Goal: Information Seeking & Learning: Learn about a topic

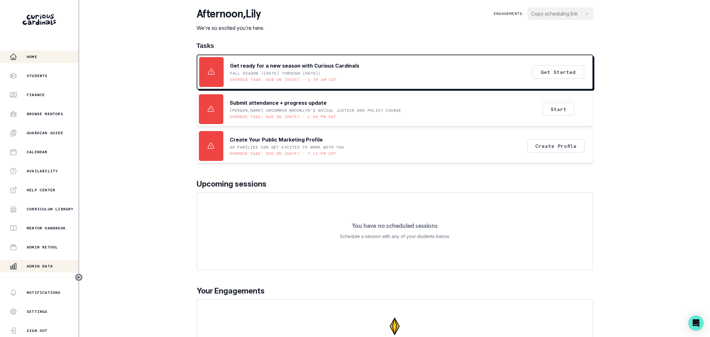
drag, startPoint x: 51, startPoint y: 265, endPoint x: 56, endPoint y: 262, distance: 5.1
click at [51, 265] on p "Admin Data" at bounding box center [40, 266] width 26 height 5
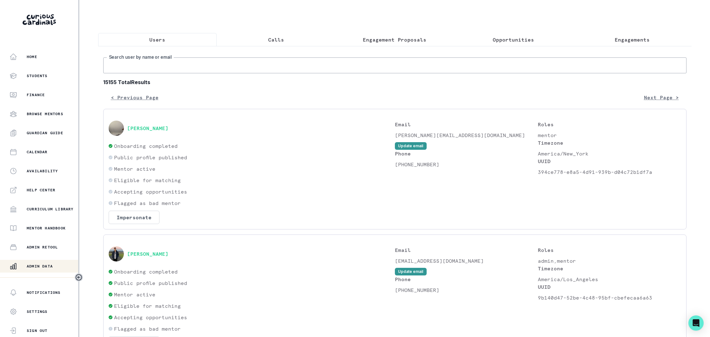
click at [179, 67] on input "Search user by name or email" at bounding box center [394, 66] width 583 height 16
type input "jamis de"
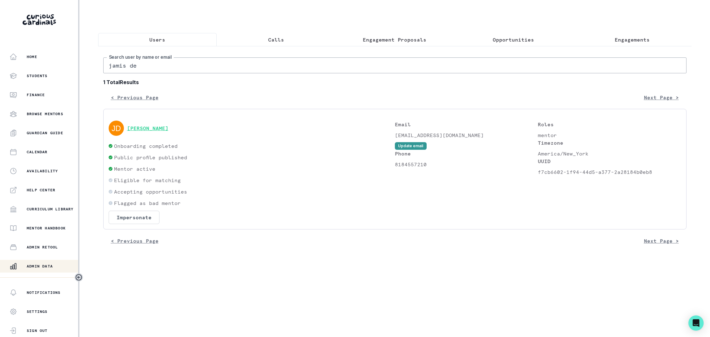
click at [150, 131] on button "[PERSON_NAME]" at bounding box center [147, 128] width 41 height 6
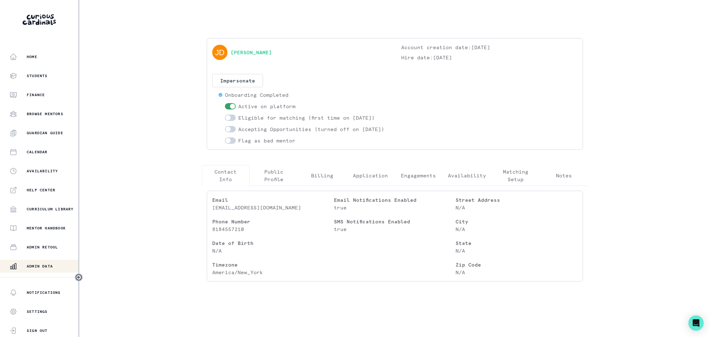
click at [417, 180] on p "Engagements" at bounding box center [418, 176] width 35 height 8
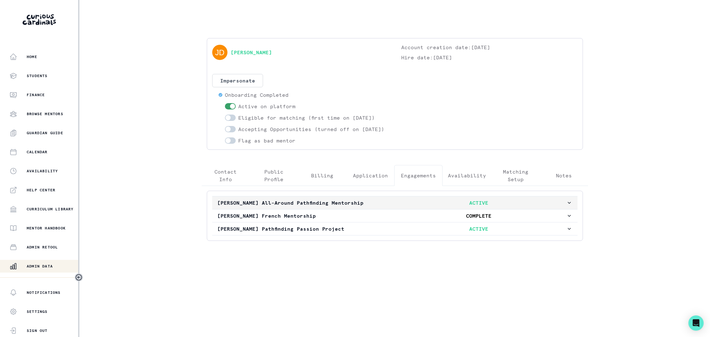
click at [388, 207] on p "[PERSON_NAME] All-Around Pathfinding Mentorship" at bounding box center [304, 203] width 174 height 8
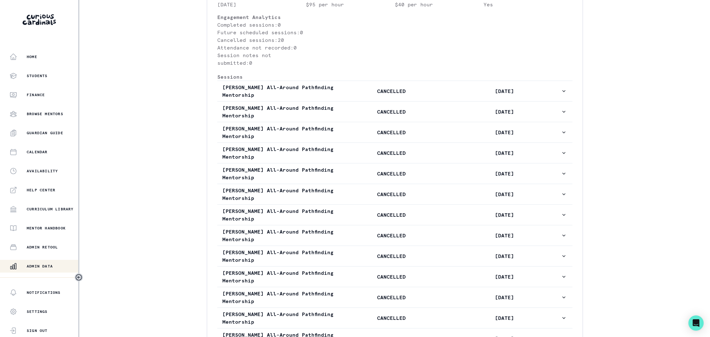
scroll to position [284, 0]
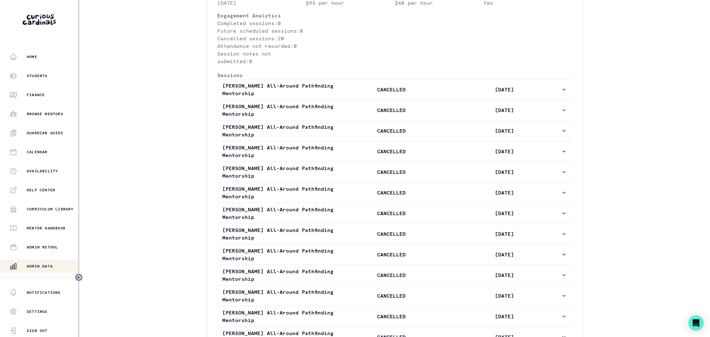
drag, startPoint x: 50, startPoint y: 266, endPoint x: 57, endPoint y: 259, distance: 9.9
click at [51, 265] on p "Admin Data" at bounding box center [40, 266] width 26 height 5
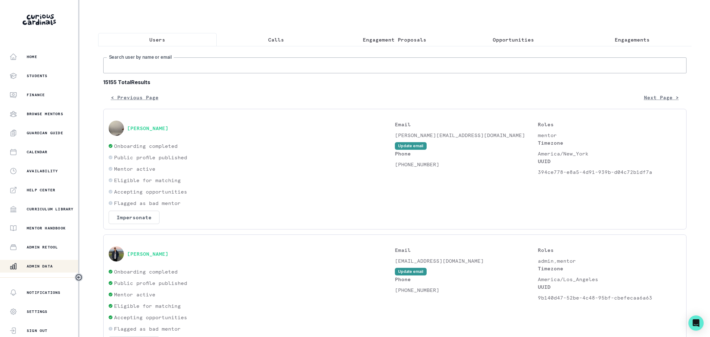
click at [174, 67] on input "Search user by name or email" at bounding box center [394, 66] width 583 height 16
type input "[PERSON_NAME]"
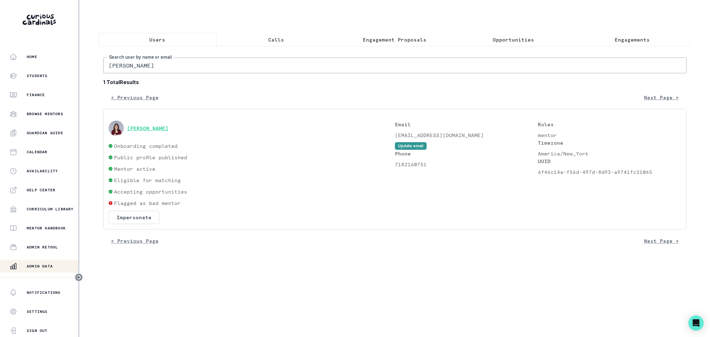
click at [141, 128] on button "[PERSON_NAME]" at bounding box center [147, 128] width 41 height 6
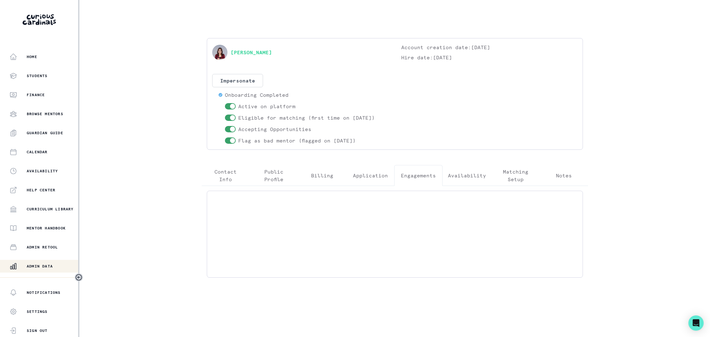
click at [413, 172] on p "Engagements" at bounding box center [418, 176] width 35 height 8
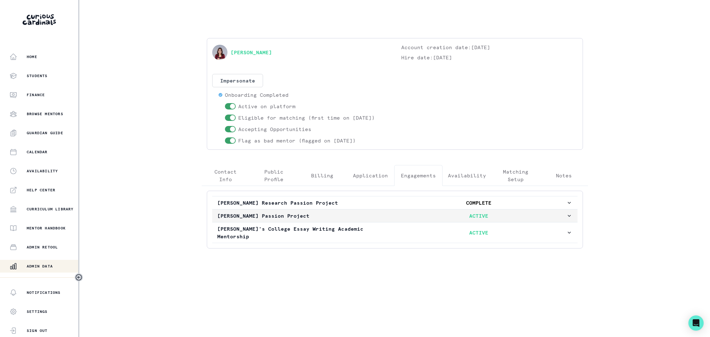
click at [374, 216] on p "[PERSON_NAME] Passion Project" at bounding box center [304, 216] width 174 height 8
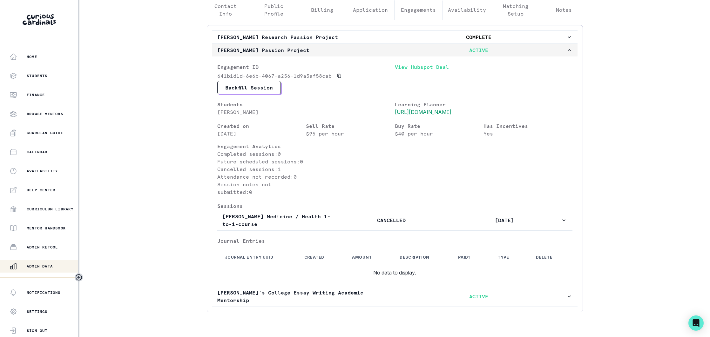
scroll to position [166, 0]
drag, startPoint x: 53, startPoint y: 264, endPoint x: 64, endPoint y: 254, distance: 14.4
click at [53, 264] on div "Admin Data" at bounding box center [44, 267] width 69 height 8
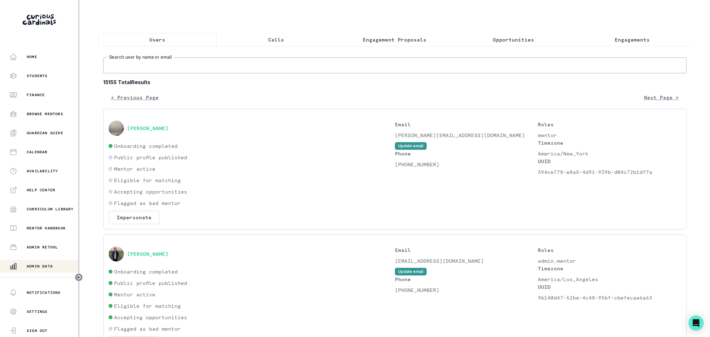
click at [177, 65] on input "Search user by name or email" at bounding box center [394, 66] width 583 height 16
type input "[PERSON_NAME] we"
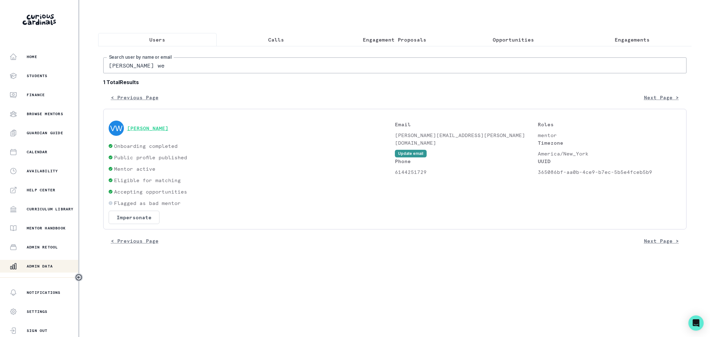
click at [155, 126] on button "[PERSON_NAME]" at bounding box center [147, 128] width 41 height 6
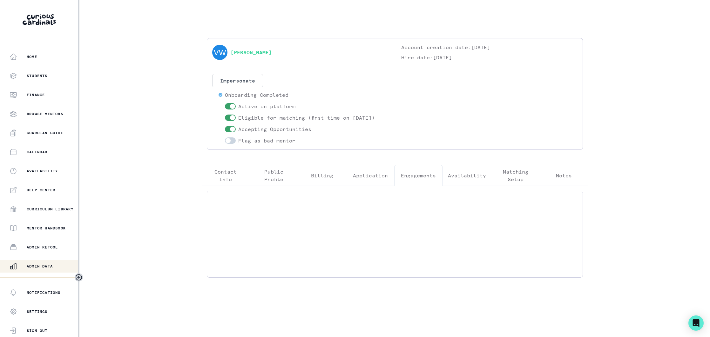
click at [412, 171] on button "Engagements" at bounding box center [418, 175] width 48 height 21
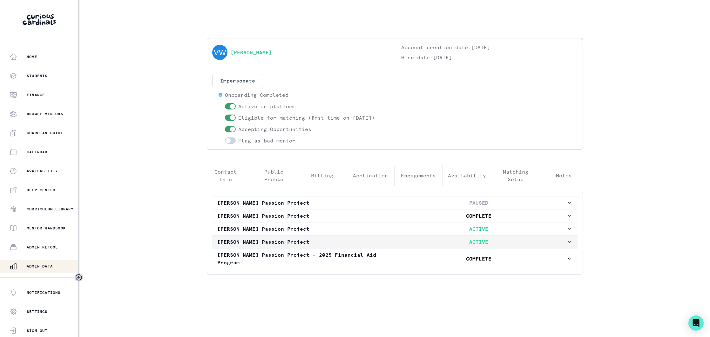
click at [378, 242] on p "[PERSON_NAME] Passion Project" at bounding box center [304, 242] width 174 height 8
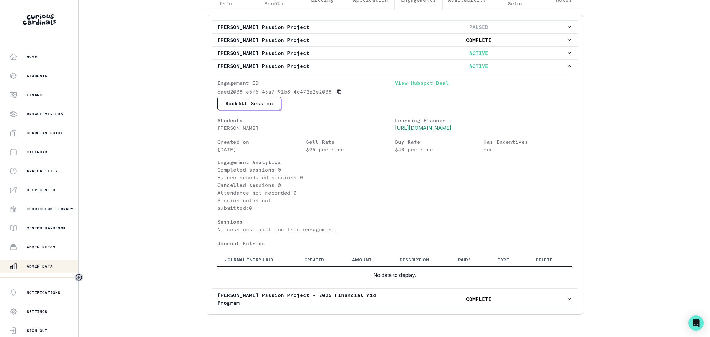
scroll to position [177, 0]
click at [48, 264] on p "Admin Data" at bounding box center [40, 266] width 26 height 5
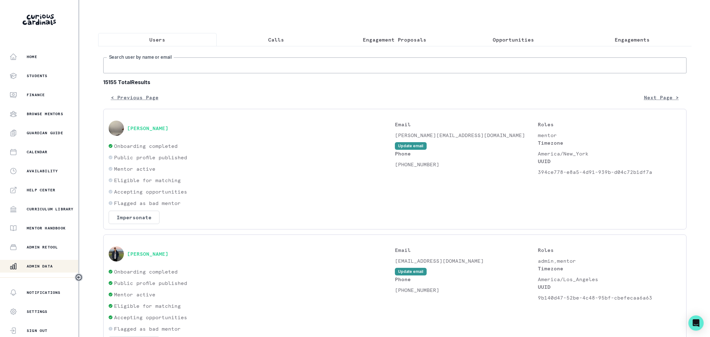
click at [187, 61] on input "Search user by name or email" at bounding box center [394, 66] width 583 height 16
type input "nushreth"
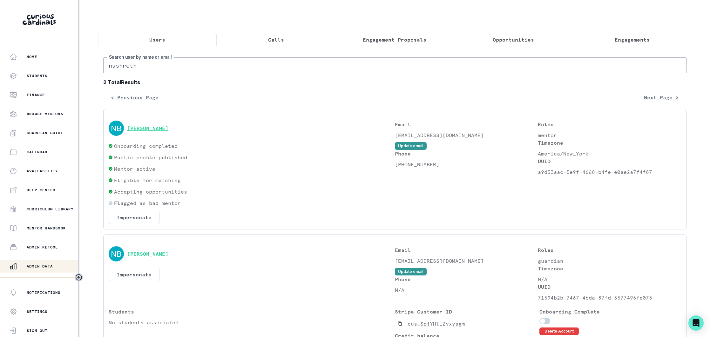
click at [161, 128] on button "[PERSON_NAME]" at bounding box center [147, 128] width 41 height 6
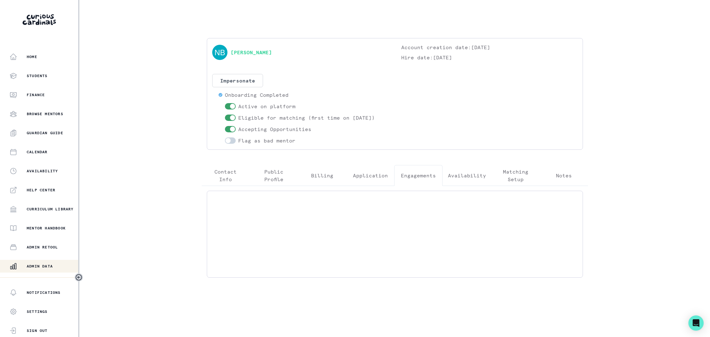
click at [416, 177] on p "Engagements" at bounding box center [418, 176] width 35 height 8
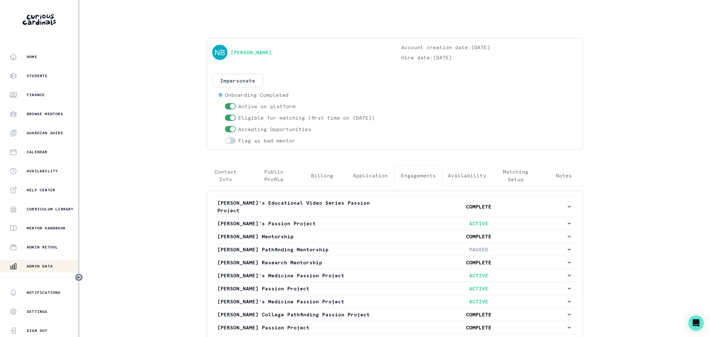
scroll to position [51, 0]
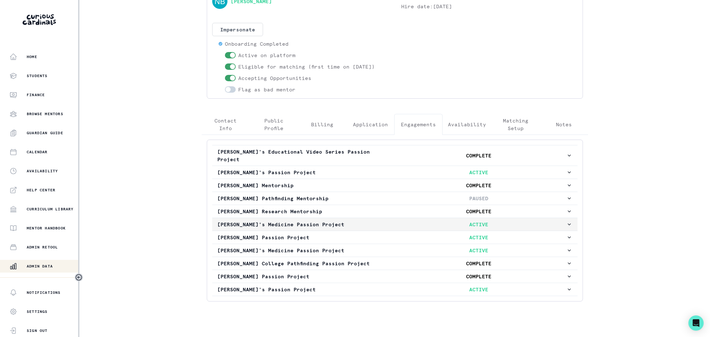
click at [342, 221] on p "[PERSON_NAME]'s Medicine Passion Project" at bounding box center [304, 225] width 174 height 8
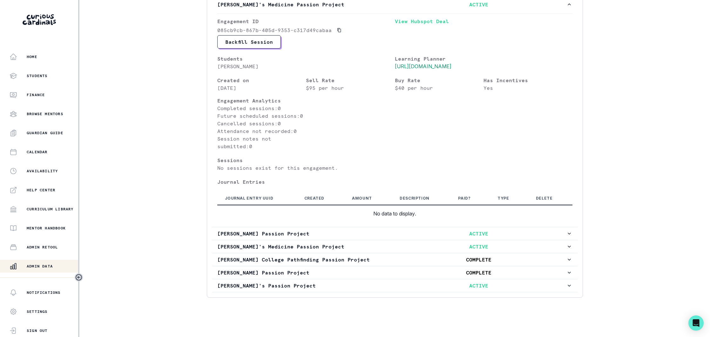
scroll to position [275, 0]
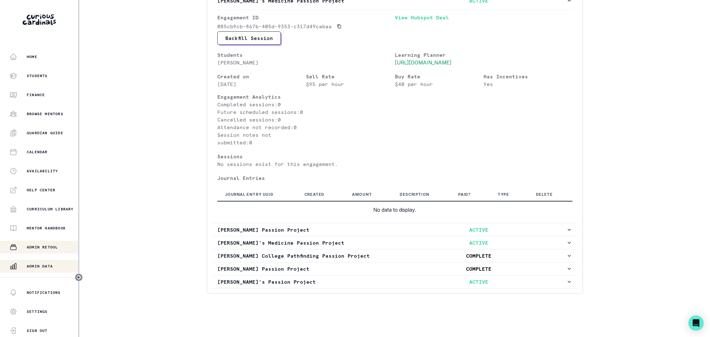
drag, startPoint x: 47, startPoint y: 265, endPoint x: 75, endPoint y: 250, distance: 30.8
click at [47, 265] on p "Admin Data" at bounding box center [40, 266] width 26 height 5
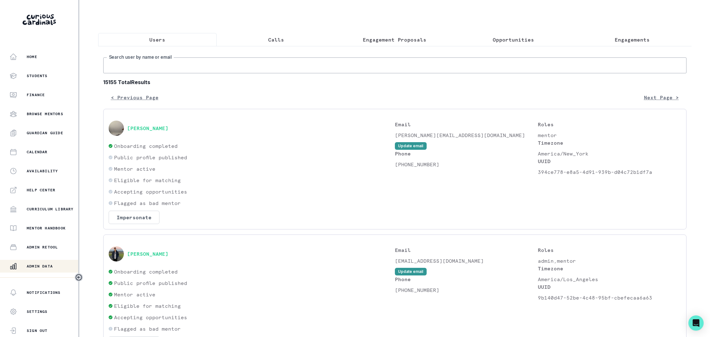
click at [216, 70] on input "Search user by name or email" at bounding box center [394, 66] width 583 height 16
type input "[PERSON_NAME]"
click at [149, 131] on button "[PERSON_NAME]" at bounding box center [147, 128] width 41 height 6
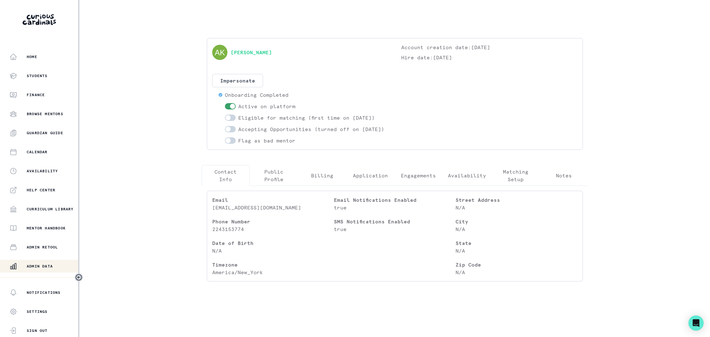
click at [417, 180] on p "Engagements" at bounding box center [418, 176] width 35 height 8
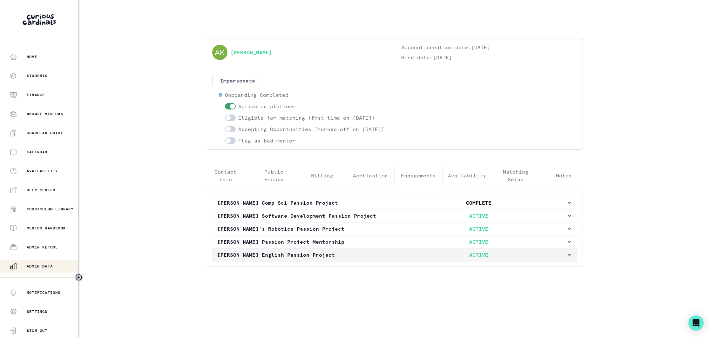
click at [376, 259] on p "[PERSON_NAME] English Passion Project" at bounding box center [304, 255] width 174 height 8
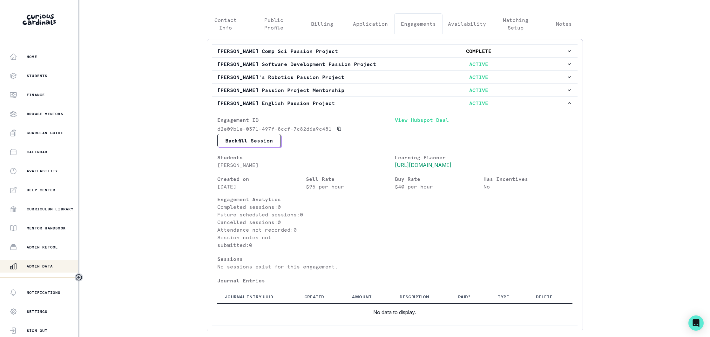
scroll to position [205, 0]
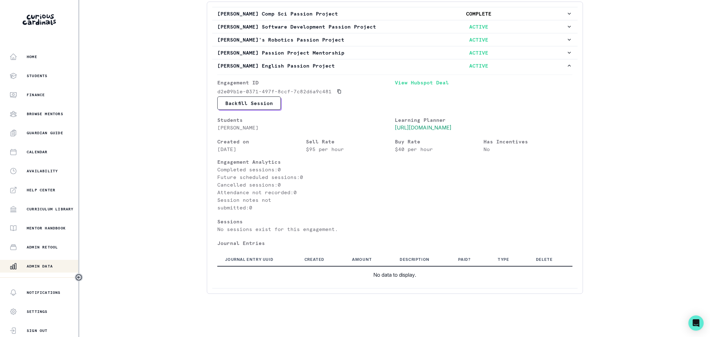
drag, startPoint x: 49, startPoint y: 265, endPoint x: 98, endPoint y: 217, distance: 68.5
click at [50, 264] on p "Admin Data" at bounding box center [40, 266] width 26 height 5
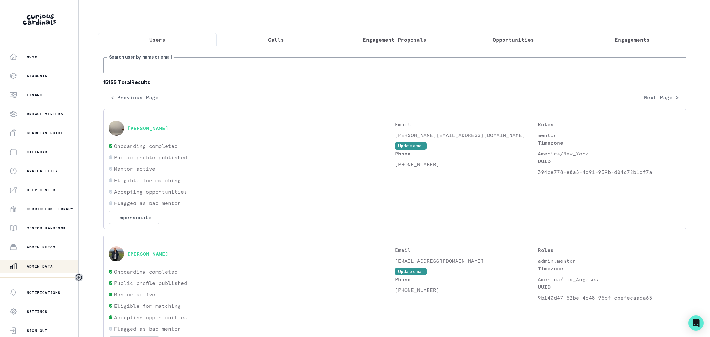
click at [186, 63] on input "Search user by name or email" at bounding box center [394, 66] width 583 height 16
type input "radhika"
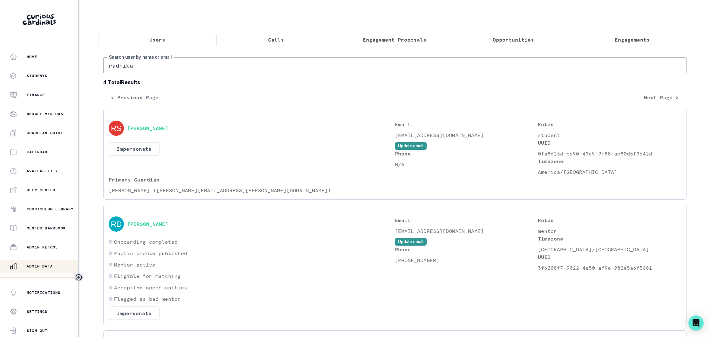
drag, startPoint x: 153, startPoint y: 65, endPoint x: 104, endPoint y: 65, distance: 49.2
click at [104, 65] on input "radhika" at bounding box center [394, 66] width 583 height 16
type input "afsana"
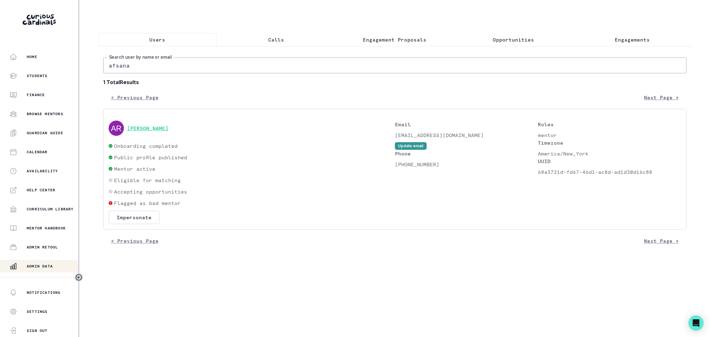
click at [139, 128] on button "[PERSON_NAME]" at bounding box center [147, 128] width 41 height 6
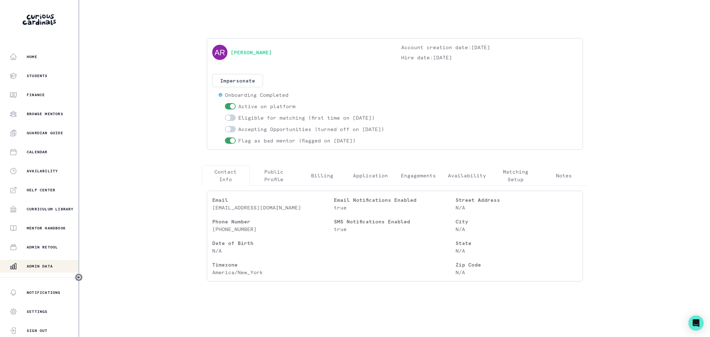
click at [421, 180] on p "Engagements" at bounding box center [418, 176] width 35 height 8
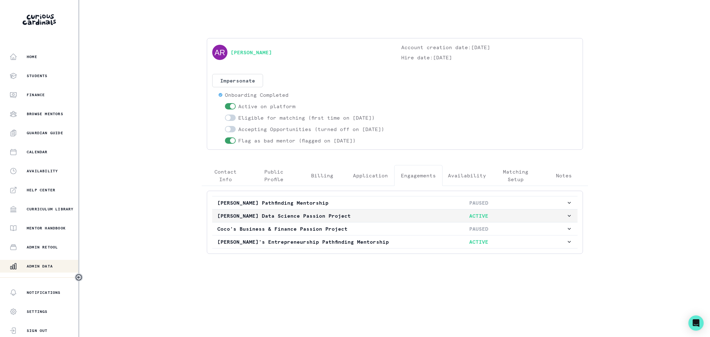
click at [355, 220] on p "[PERSON_NAME] Data Science Passion Project" at bounding box center [304, 216] width 174 height 8
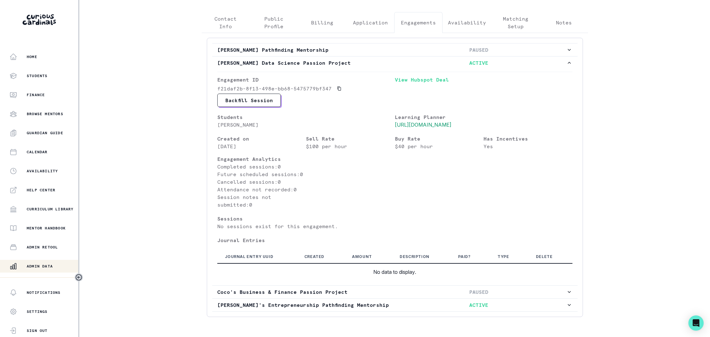
scroll to position [154, 0]
drag, startPoint x: 47, startPoint y: 266, endPoint x: 84, endPoint y: 238, distance: 46.4
click at [48, 266] on p "Admin Data" at bounding box center [40, 266] width 26 height 5
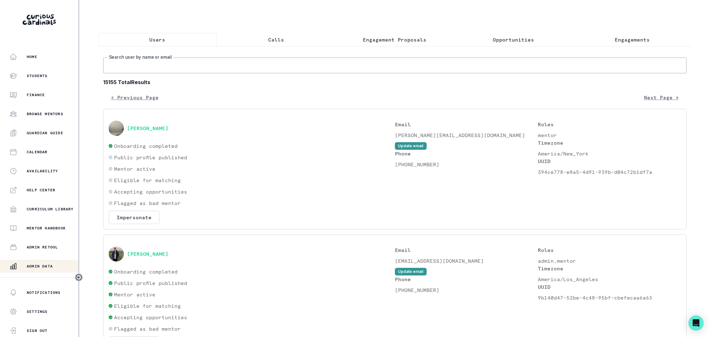
click at [217, 65] on input "Search user by name or email" at bounding box center [394, 66] width 583 height 16
type input "chin on"
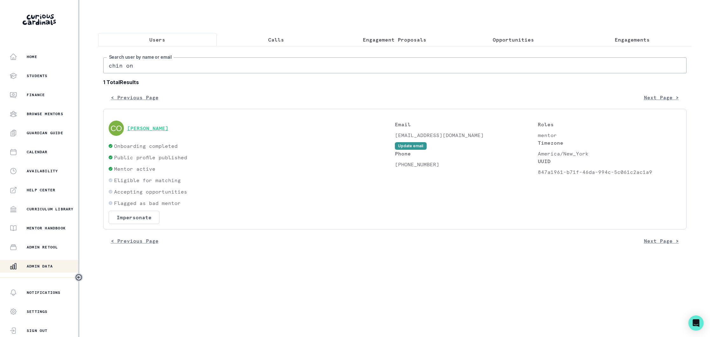
click at [150, 131] on button "[PERSON_NAME]" at bounding box center [147, 128] width 41 height 6
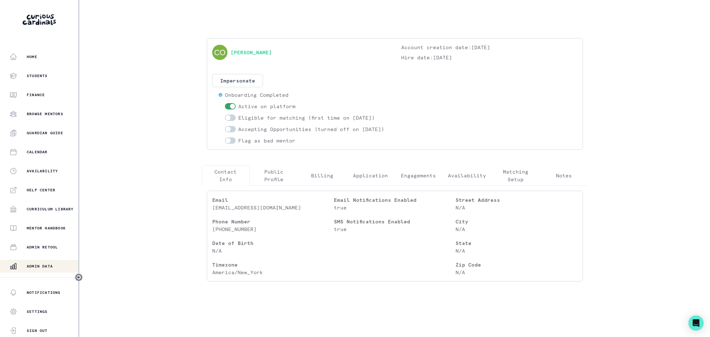
click at [417, 180] on p "Engagements" at bounding box center [418, 176] width 35 height 8
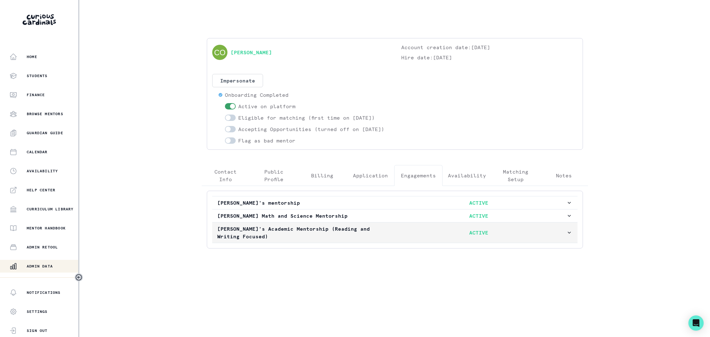
click at [376, 239] on p "[PERSON_NAME]'s Academic Mentorship (Reading and Writing Focused)" at bounding box center [304, 232] width 174 height 15
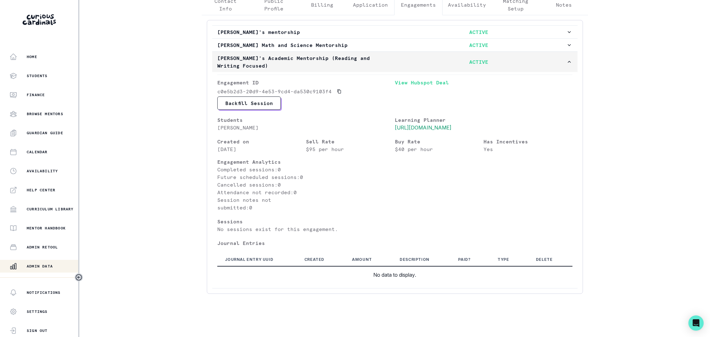
scroll to position [186, 0]
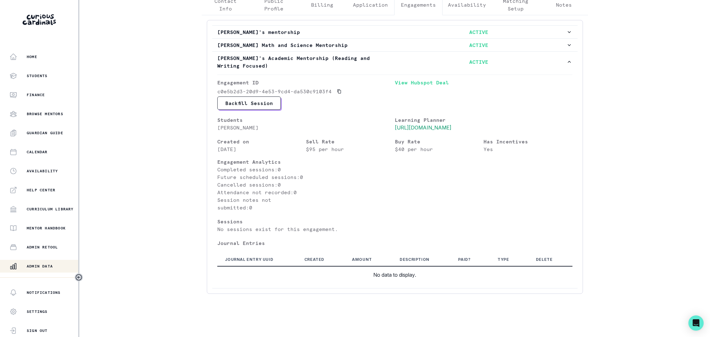
click at [51, 260] on button "Admin Data" at bounding box center [39, 266] width 79 height 13
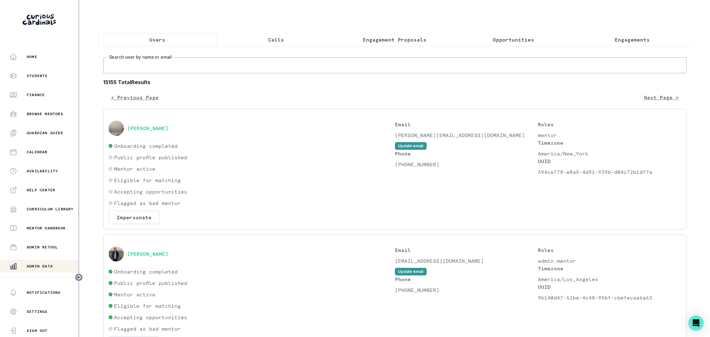
click at [201, 64] on input "Search user by name or email" at bounding box center [394, 66] width 583 height 16
type input "[PERSON_NAME]"
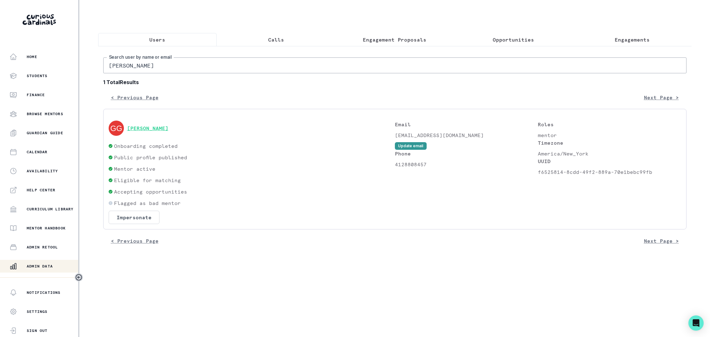
click at [142, 129] on button "[PERSON_NAME]" at bounding box center [147, 128] width 41 height 6
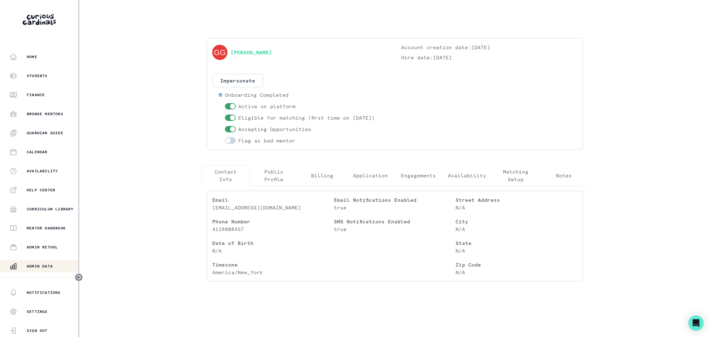
click at [418, 177] on p "Engagements" at bounding box center [418, 176] width 35 height 8
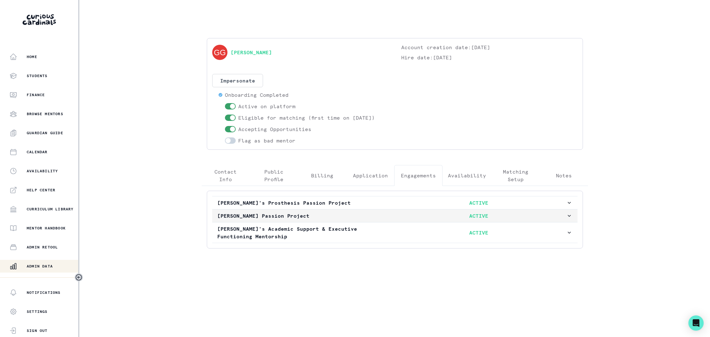
click at [369, 215] on p "[PERSON_NAME] Passion Project" at bounding box center [304, 216] width 174 height 8
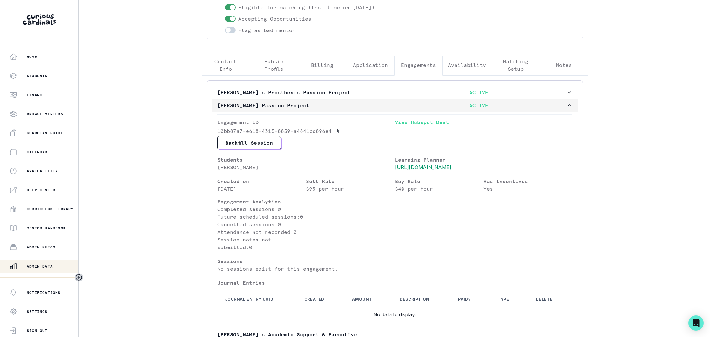
scroll to position [179, 0]
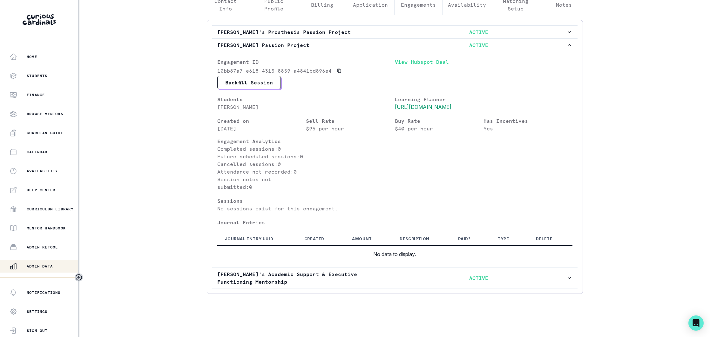
drag, startPoint x: 44, startPoint y: 267, endPoint x: 116, endPoint y: 207, distance: 93.2
click at [44, 267] on p "Admin Data" at bounding box center [40, 266] width 26 height 5
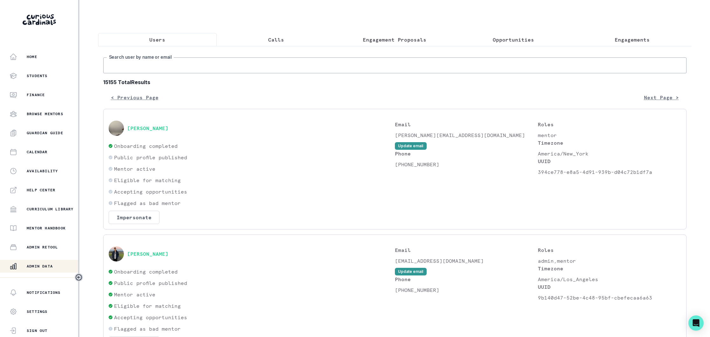
click at [223, 62] on input "Search user by name or email" at bounding box center [394, 66] width 583 height 16
type input "[PERSON_NAME]"
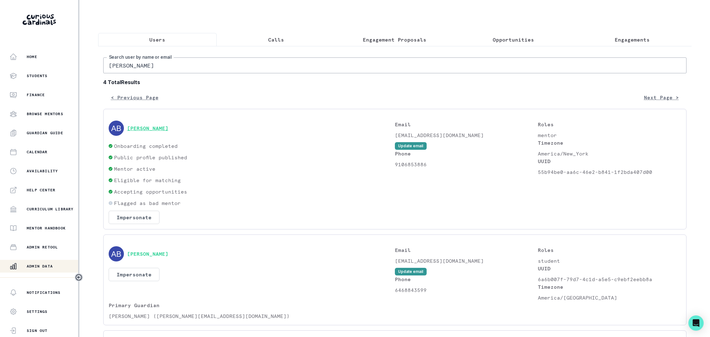
click at [165, 130] on button "[PERSON_NAME]" at bounding box center [147, 128] width 41 height 6
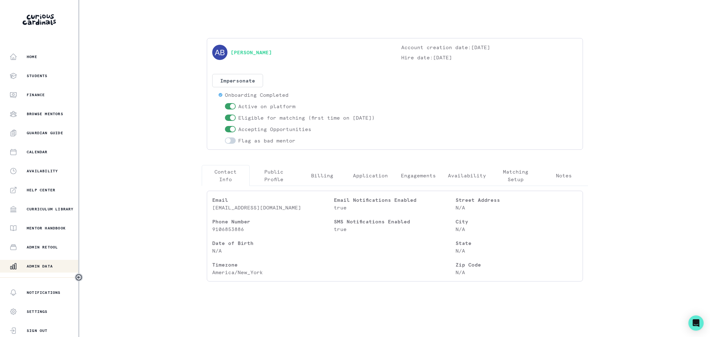
click at [410, 178] on p "Engagements" at bounding box center [418, 176] width 35 height 8
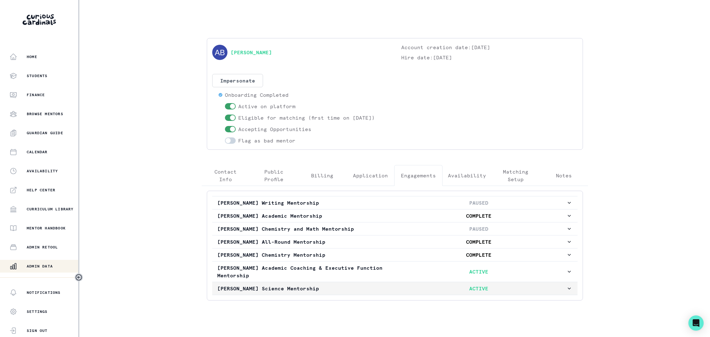
click at [380, 294] on button "[PERSON_NAME] Science Mentorship ACTIVE" at bounding box center [394, 288] width 365 height 13
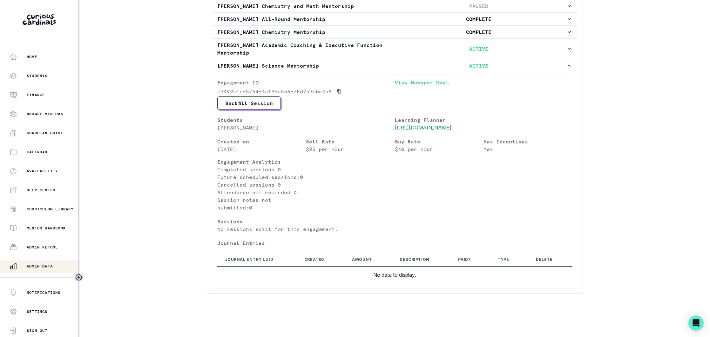
scroll to position [231, 0]
drag, startPoint x: 44, startPoint y: 268, endPoint x: 82, endPoint y: 242, distance: 46.1
click at [48, 266] on p "Admin Data" at bounding box center [40, 266] width 26 height 5
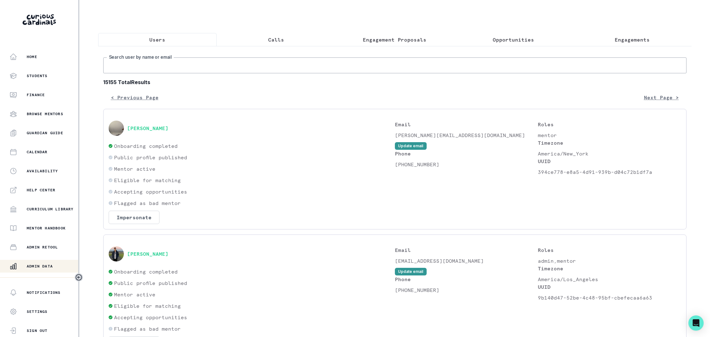
click at [163, 65] on input "Search user by name or email" at bounding box center [394, 66] width 583 height 16
type input "[PERSON_NAME]"
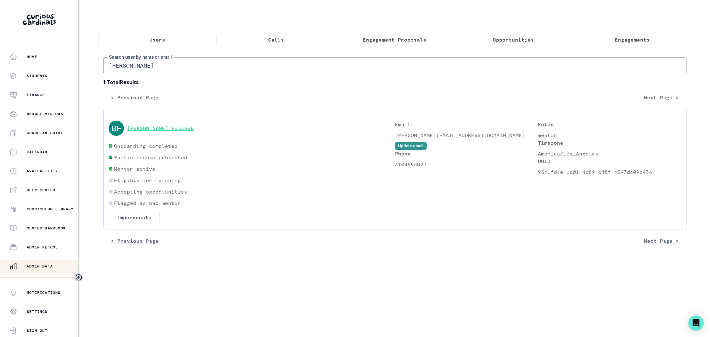
click at [157, 130] on button "[PERSON_NAME] Falchuk" at bounding box center [160, 128] width 67 height 6
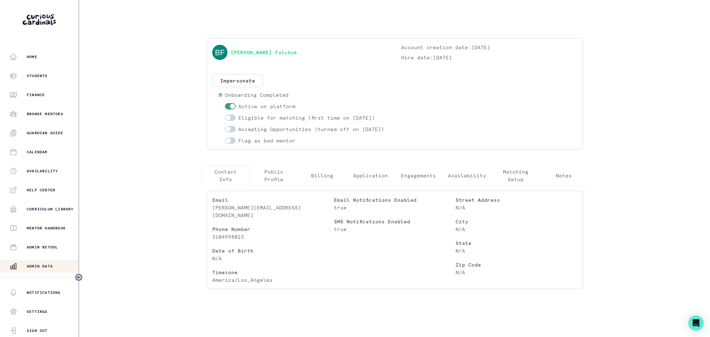
click at [416, 180] on p "Engagements" at bounding box center [418, 176] width 35 height 8
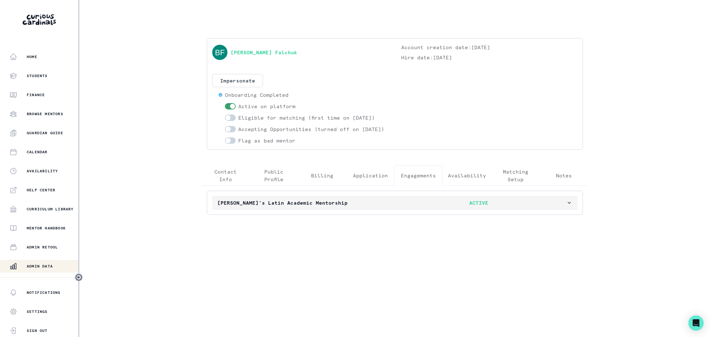
click at [348, 207] on p "[PERSON_NAME]'s Latin Academic Mentorship" at bounding box center [304, 203] width 174 height 8
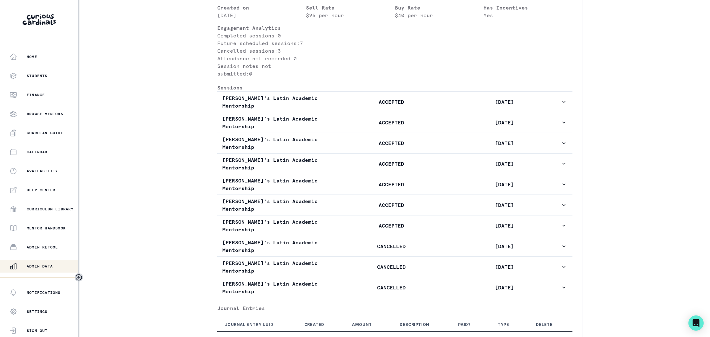
scroll to position [276, 0]
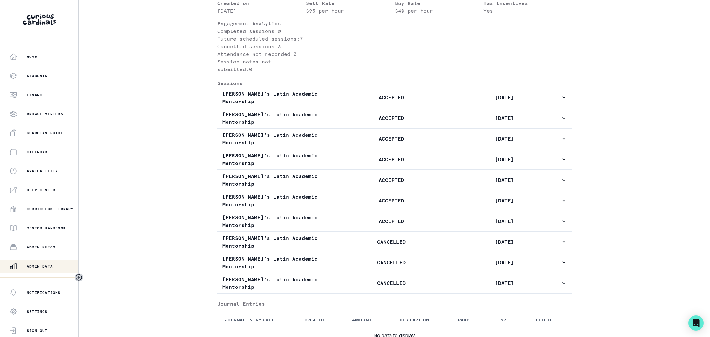
drag, startPoint x: 61, startPoint y: 265, endPoint x: 85, endPoint y: 241, distance: 33.9
click at [61, 265] on div "Admin Data" at bounding box center [44, 267] width 69 height 8
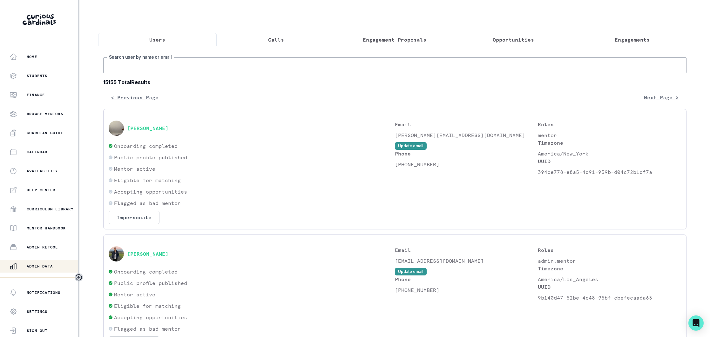
click at [183, 63] on input "Search user by name or email" at bounding box center [394, 66] width 583 height 16
type input "arianna"
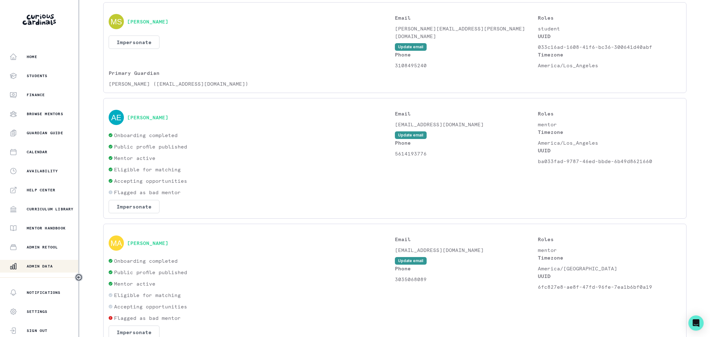
scroll to position [425, 0]
click at [157, 118] on button "[PERSON_NAME]" at bounding box center [147, 117] width 41 height 6
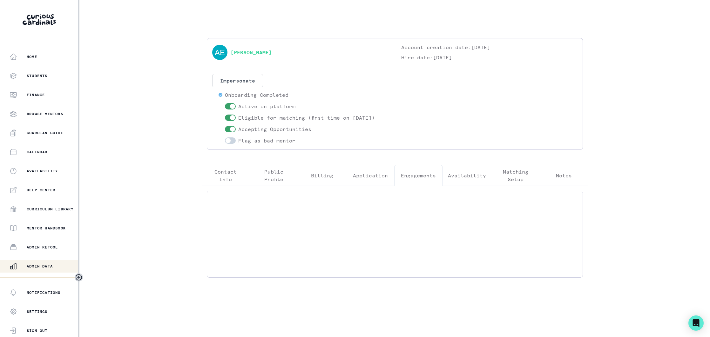
click at [422, 178] on p "Engagements" at bounding box center [418, 176] width 35 height 8
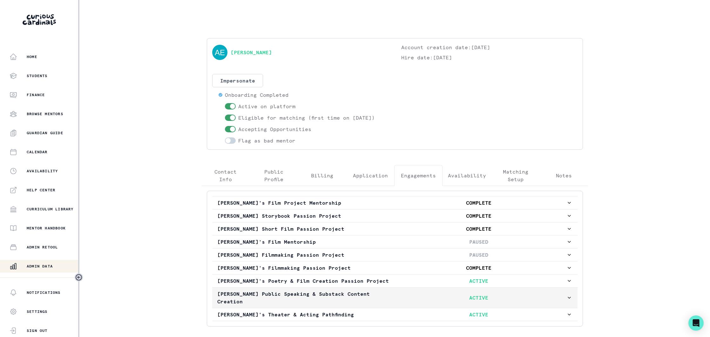
click at [375, 294] on p "[PERSON_NAME] Public Speaking & Substack Content Creation" at bounding box center [304, 297] width 174 height 15
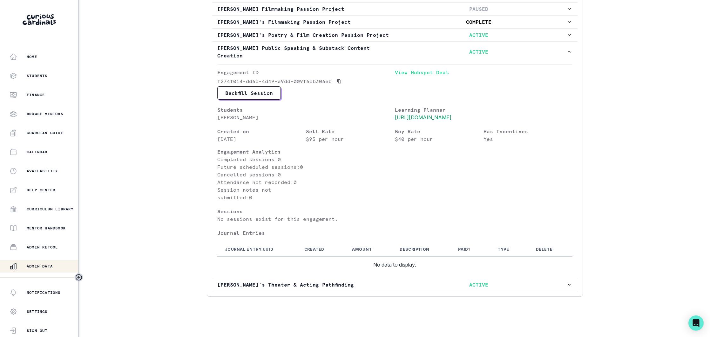
scroll to position [249, 0]
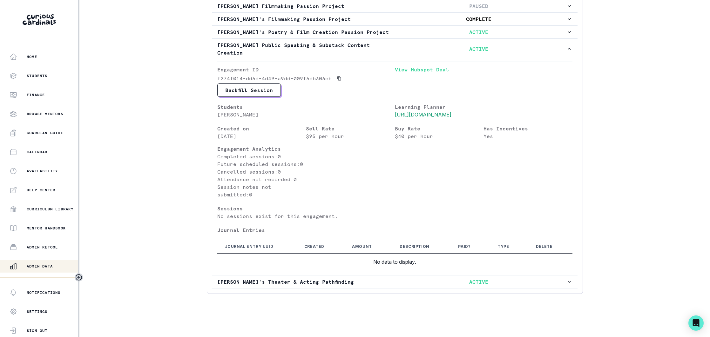
drag, startPoint x: 54, startPoint y: 266, endPoint x: 66, endPoint y: 260, distance: 13.4
click at [55, 266] on div "Admin Data" at bounding box center [44, 267] width 69 height 8
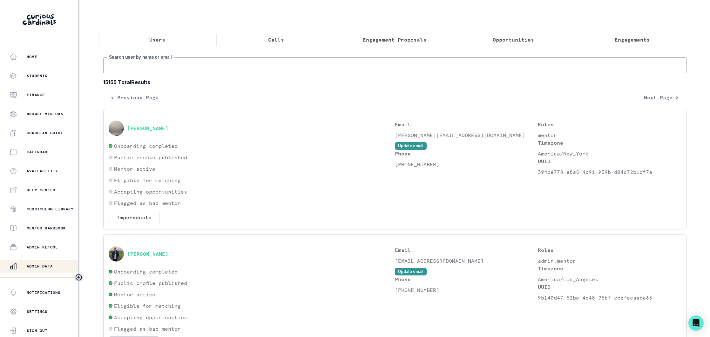
click at [195, 69] on input "Search user by name or email" at bounding box center [394, 66] width 583 height 16
type input "elya a"
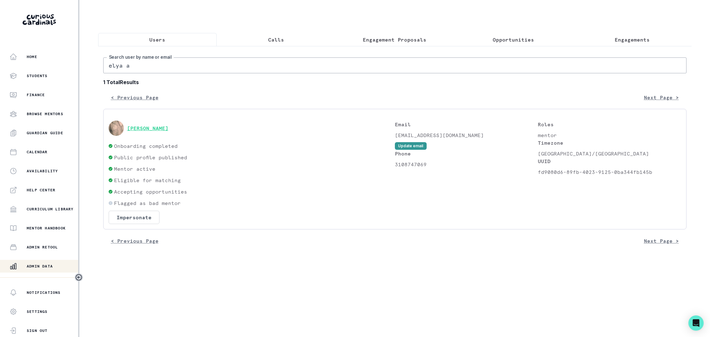
click at [166, 130] on button "[PERSON_NAME]" at bounding box center [147, 128] width 41 height 6
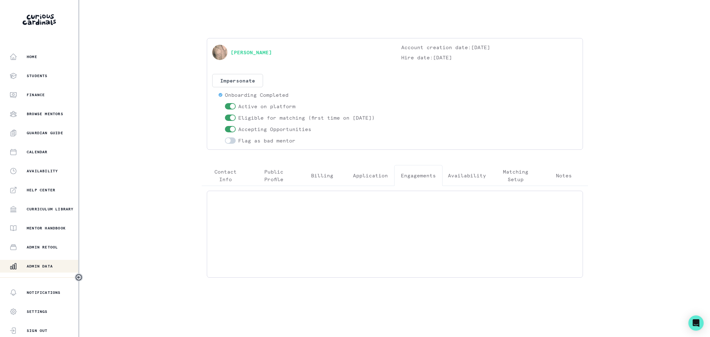
click at [416, 177] on p "Engagements" at bounding box center [418, 176] width 35 height 8
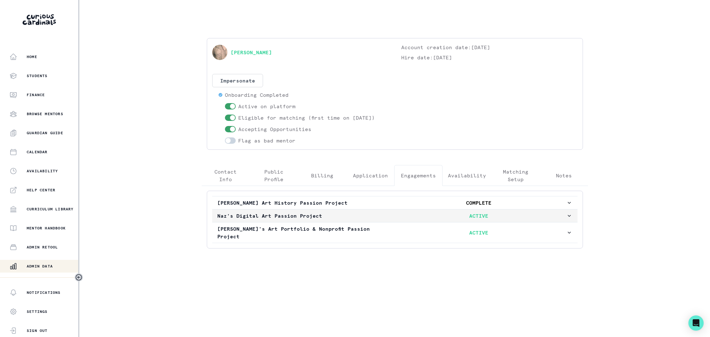
click at [386, 220] on button "Naz's Digital Art Passion Project ACTIVE" at bounding box center [394, 216] width 365 height 13
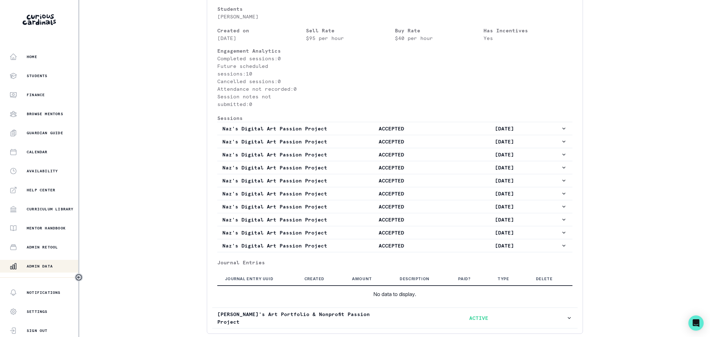
scroll to position [263, 0]
click at [51, 264] on p "Admin Data" at bounding box center [40, 266] width 26 height 5
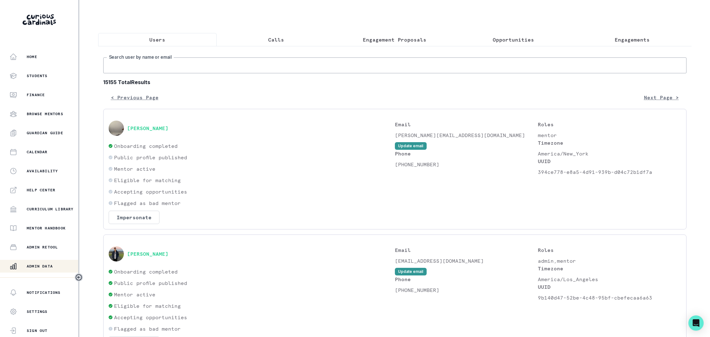
click at [168, 62] on input "Search user by name or email" at bounding box center [394, 66] width 583 height 16
type input "[PERSON_NAME]"
